Goal: Task Accomplishment & Management: Manage account settings

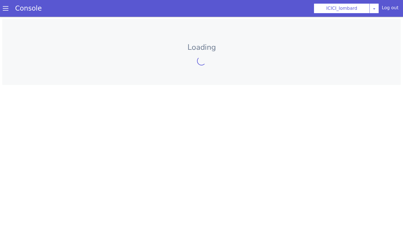
click at [3, 6] on span at bounding box center [6, 9] width 6 height 6
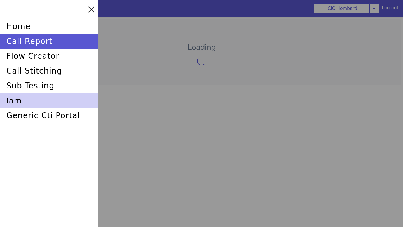
click at [20, 99] on div "iam" at bounding box center [49, 101] width 98 height 15
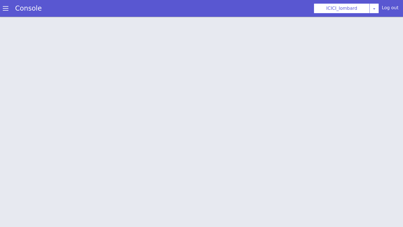
scroll to position [2, 0]
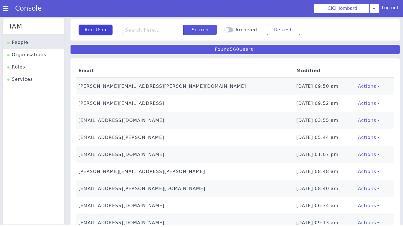
click at [99, 28] on button "Add User" at bounding box center [96, 30] width 34 height 10
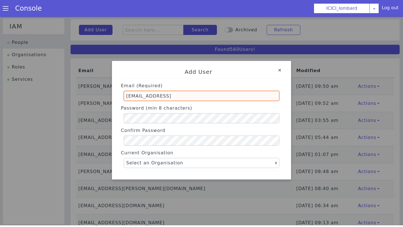
click at [154, 96] on input "[EMAIL_ADDRESS]" at bounding box center [202, 96] width 156 height 10
type input "deblina.chakraborty@skit.ai"
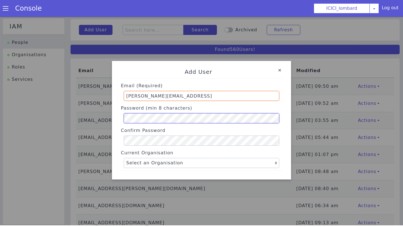
click at [117, 118] on div "Add User Email (Required) deblina.chakraborty@skit.ai Password (min 8 character…" at bounding box center [201, 120] width 170 height 114
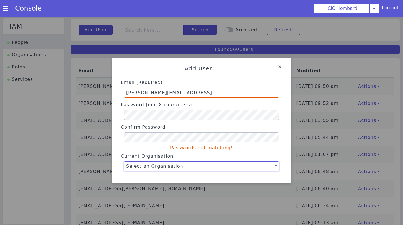
click at [134, 164] on select "Select an Organisation Farming_Axis Swiggy TVS_india P&G ICICI_lombard Axis Flo…" at bounding box center [202, 167] width 156 height 10
select select "163"
click at [124, 162] on select "Select an Organisation Farming_Axis Swiggy TVS_india P&G ICICI_lombard Axis Flo…" at bounding box center [202, 167] width 156 height 10
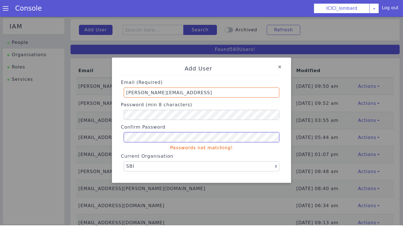
click at [115, 137] on div "Add User Email (Required) deblina.chakraborty@skit.ai Password (min 8 character…" at bounding box center [201, 120] width 179 height 125
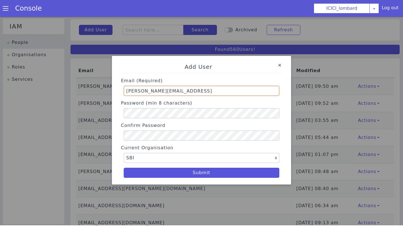
click at [271, 147] on div "Current Organisation Select an Organisation Farming_Axis Swiggy TVS_india P&G I…" at bounding box center [201, 153] width 161 height 20
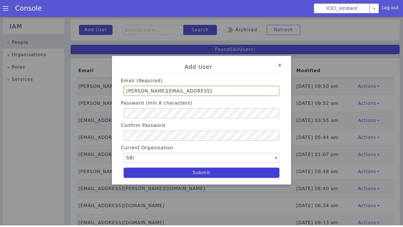
click at [206, 175] on button "Submit" at bounding box center [202, 173] width 156 height 10
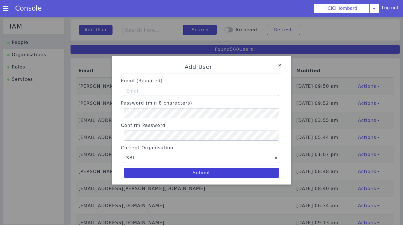
select select "163"
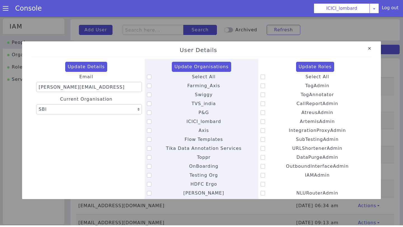
click at [149, 77] on icon at bounding box center [149, 77] width 4 height 4
click at [192, 74] on input "Select All" at bounding box center [192, 73] width 0 height 0
checkbox input "true"
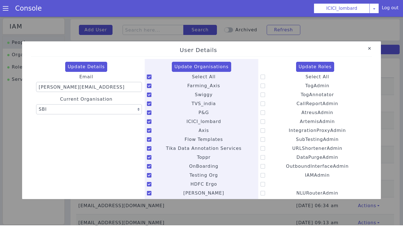
checkbox input "true"
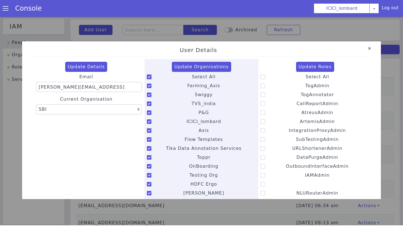
checkbox input "true"
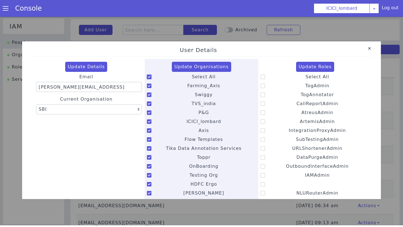
checkbox input "true"
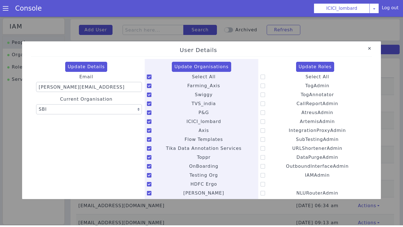
checkbox input "true"
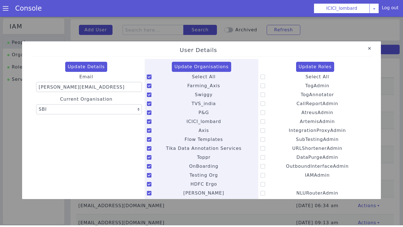
checkbox input "true"
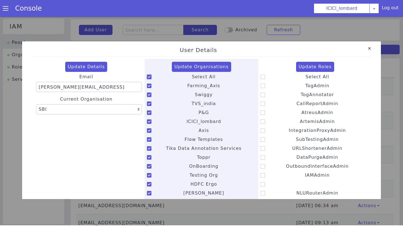
checkbox input "true"
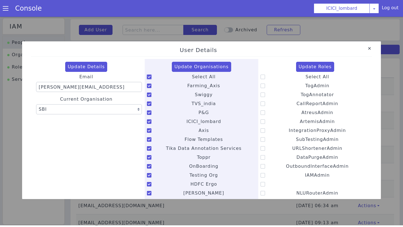
checkbox input "true"
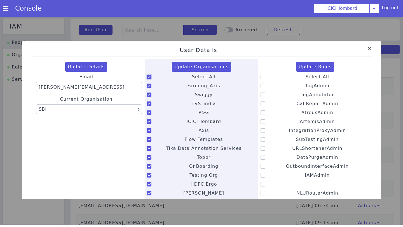
checkbox input "true"
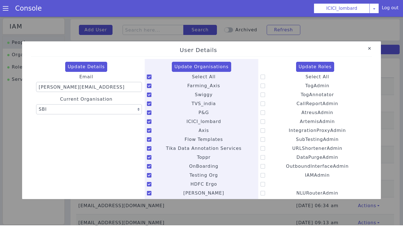
checkbox input "true"
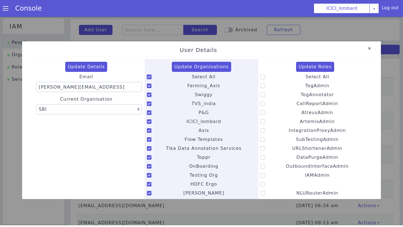
checkbox input "true"
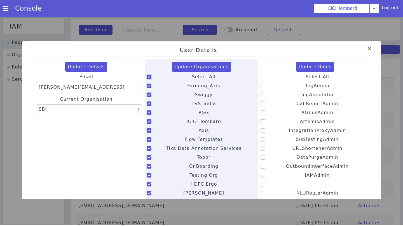
checkbox input "true"
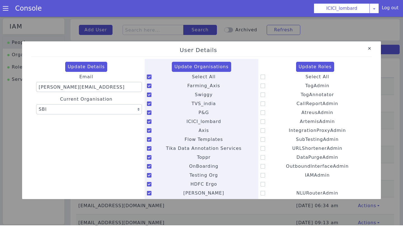
checkbox input "true"
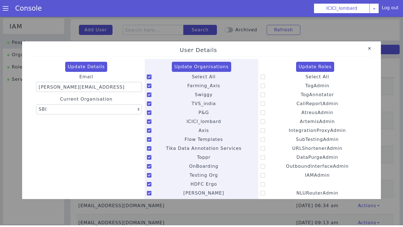
checkbox input "true"
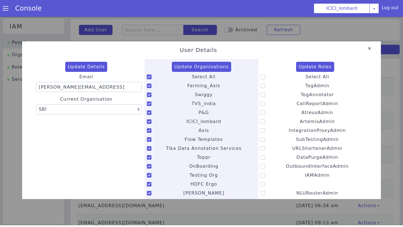
checkbox input "true"
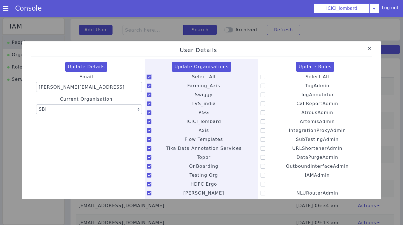
checkbox input "true"
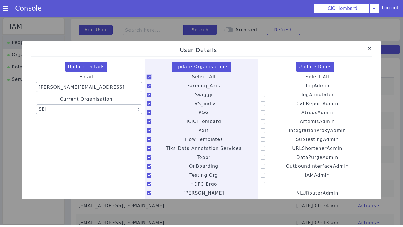
checkbox input "true"
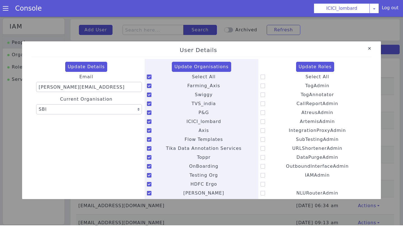
checkbox input "true"
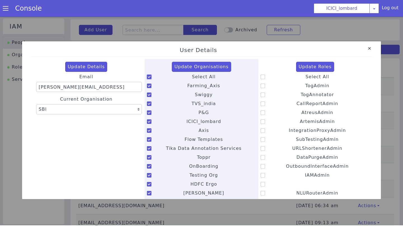
checkbox input "true"
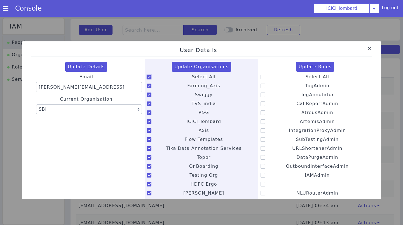
checkbox input "true"
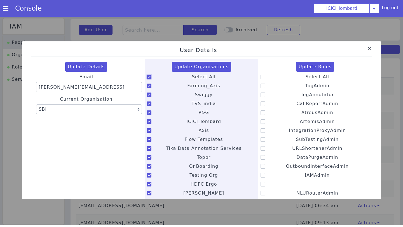
checkbox input "true"
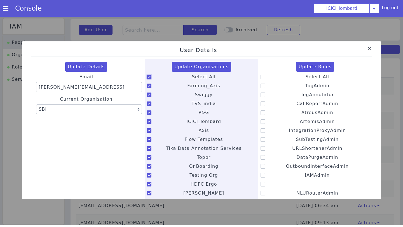
checkbox input "true"
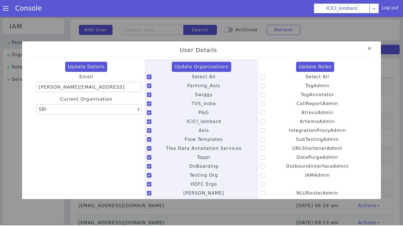
checkbox input "true"
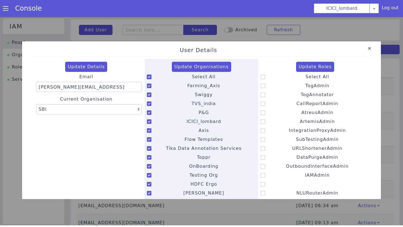
checkbox input "true"
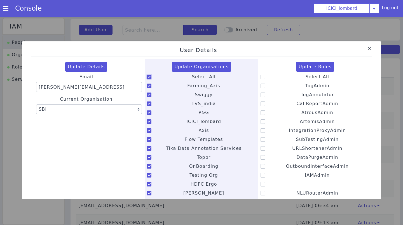
checkbox input "true"
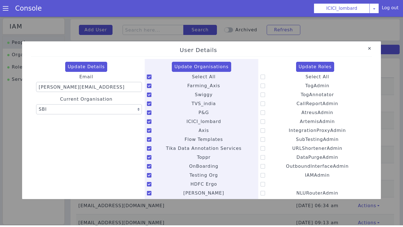
checkbox input "true"
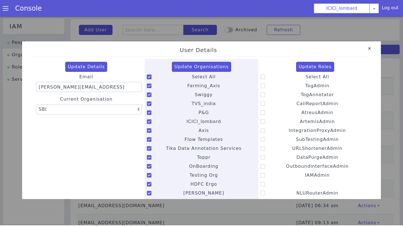
checkbox input "true"
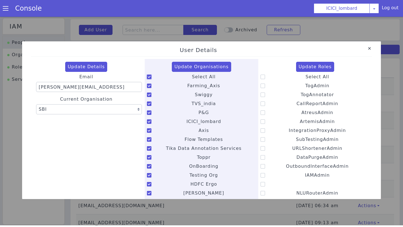
checkbox input "true"
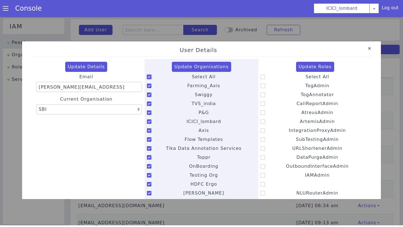
checkbox input "true"
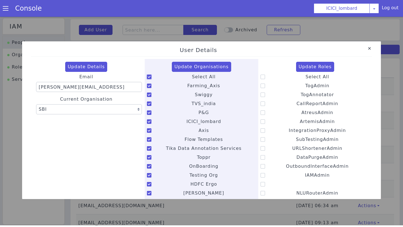
checkbox input "true"
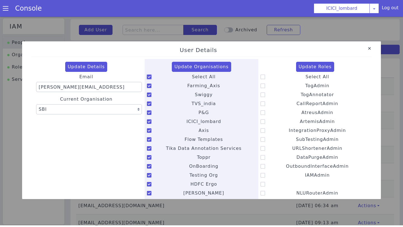
checkbox input "true"
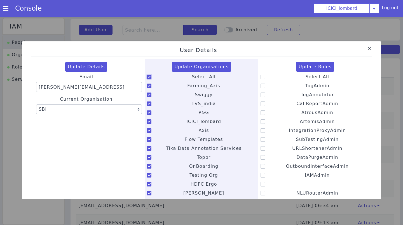
checkbox input "true"
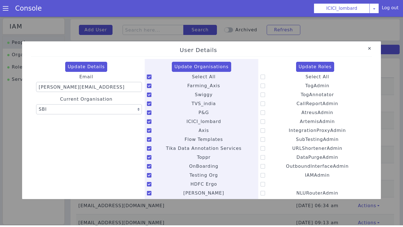
checkbox input "true"
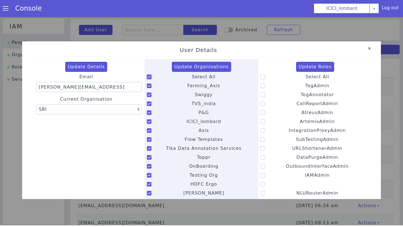
checkbox input "true"
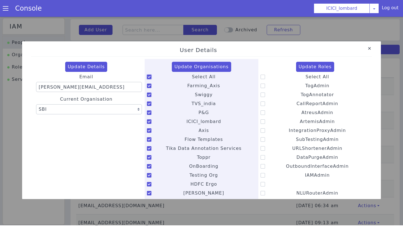
checkbox input "true"
click at [263, 106] on icon at bounding box center [263, 104] width 4 height 4
click at [296, 101] on input "CallReportAdmin" at bounding box center [296, 100] width 0 height 0
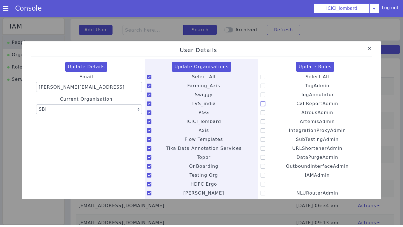
checkbox input "true"
click at [263, 117] on div "Select All TogAdmin TogAnnotator CallReportAdmin AtreusAdmin ArtemisAdmin Integ…" at bounding box center [315, 157] width 109 height 169
click at [263, 121] on icon at bounding box center [263, 122] width 4 height 4
click at [300, 118] on input "ArtemisAdmin" at bounding box center [300, 118] width 0 height 0
checkbox input "true"
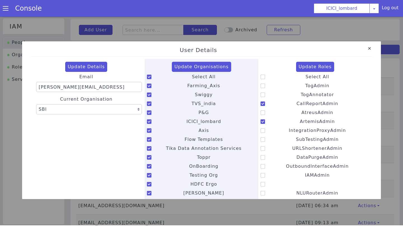
click at [262, 113] on icon at bounding box center [263, 113] width 4 height 4
click at [301, 109] on input "AtreusAdmin" at bounding box center [301, 109] width 0 height 0
checkbox input "true"
click at [262, 141] on icon at bounding box center [263, 139] width 4 height 4
click at [296, 136] on input "SubTestingAdmin" at bounding box center [296, 136] width 0 height 0
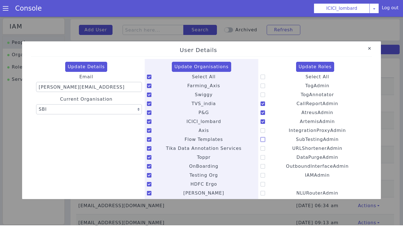
checkbox input "true"
click at [311, 67] on button "Update Roles" at bounding box center [315, 67] width 38 height 10
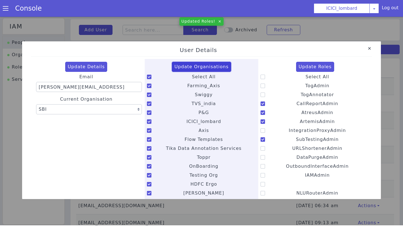
click at [206, 66] on button "Update Organisations" at bounding box center [201, 67] width 59 height 10
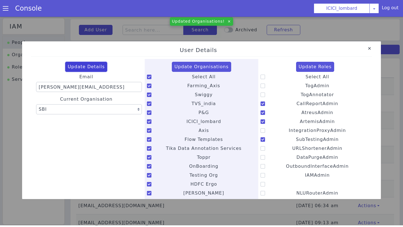
click at [91, 67] on button "Update Details" at bounding box center [86, 67] width 42 height 10
click at [370, 49] on link "Close" at bounding box center [370, 49] width 6 height 6
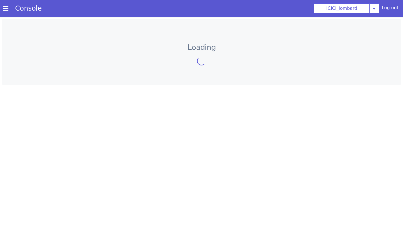
click at [4, 11] on span at bounding box center [6, 9] width 6 height 6
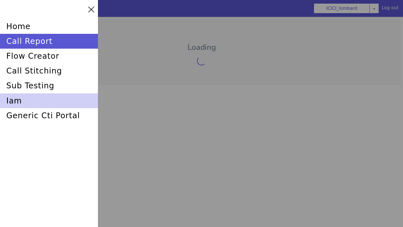
click at [25, 98] on div "iam" at bounding box center [49, 97] width 98 height 18
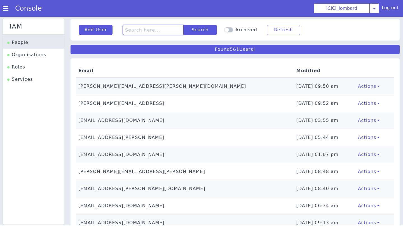
click at [137, 32] on input "text" at bounding box center [153, 30] width 61 height 10
type input "[PERSON_NAME]"
click at [185, 29] on button "Search" at bounding box center [200, 30] width 34 height 10
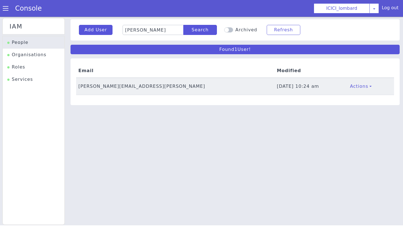
click at [116, 86] on td "[PERSON_NAME][EMAIL_ADDRESS][PERSON_NAME]" at bounding box center [175, 86] width 199 height 17
click at [104, 84] on td "[PERSON_NAME][EMAIL_ADDRESS][PERSON_NAME]" at bounding box center [175, 86] width 199 height 17
click at [90, 86] on td "[PERSON_NAME][EMAIL_ADDRESS][PERSON_NAME]" at bounding box center [175, 86] width 199 height 17
click at [86, 87] on td "[PERSON_NAME][EMAIL_ADDRESS][PERSON_NAME]" at bounding box center [175, 86] width 199 height 17
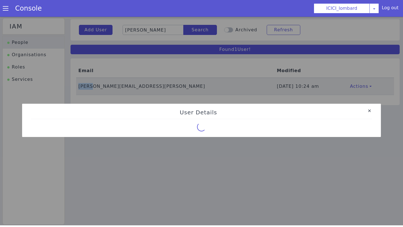
select select "65"
